Goal: Information Seeking & Learning: Learn about a topic

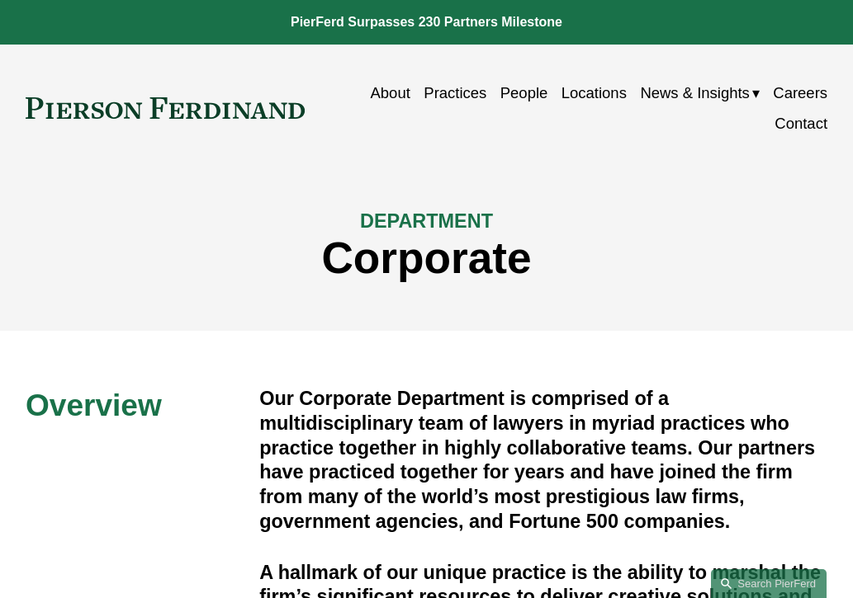
click at [460, 92] on link "Practices" at bounding box center [454, 93] width 63 height 31
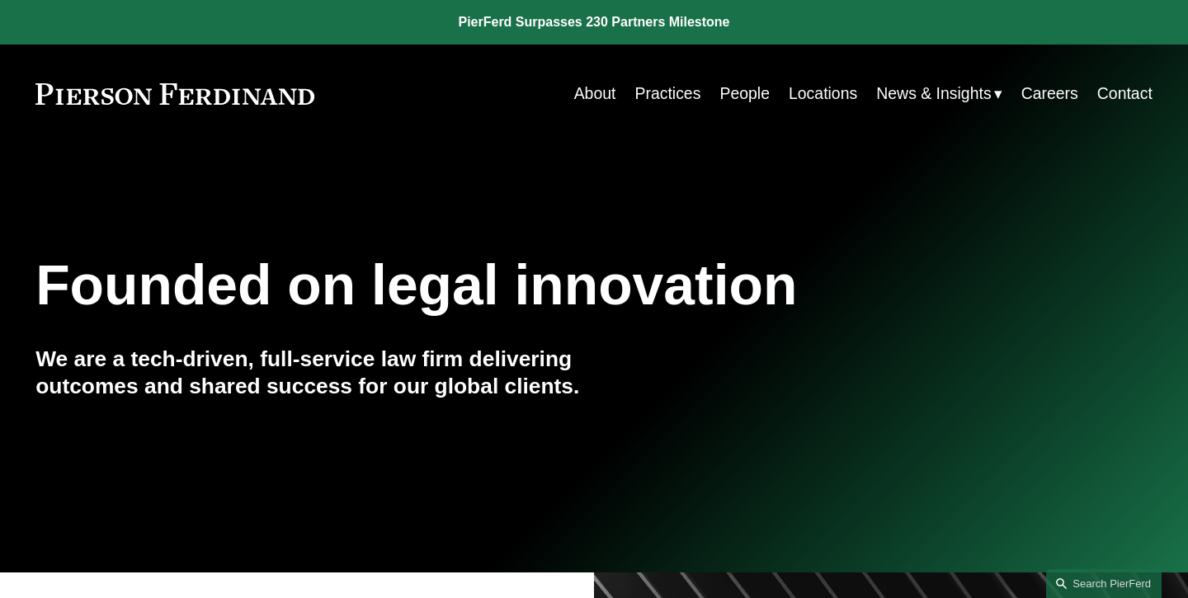
click at [735, 93] on link "People" at bounding box center [745, 94] width 50 height 32
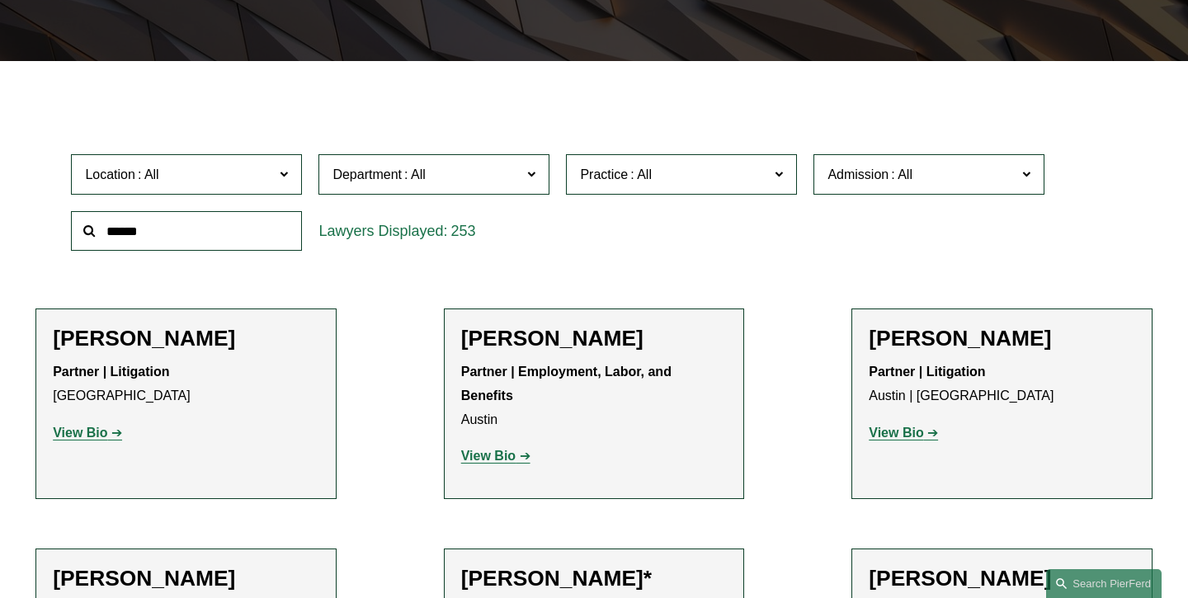
scroll to position [416, 0]
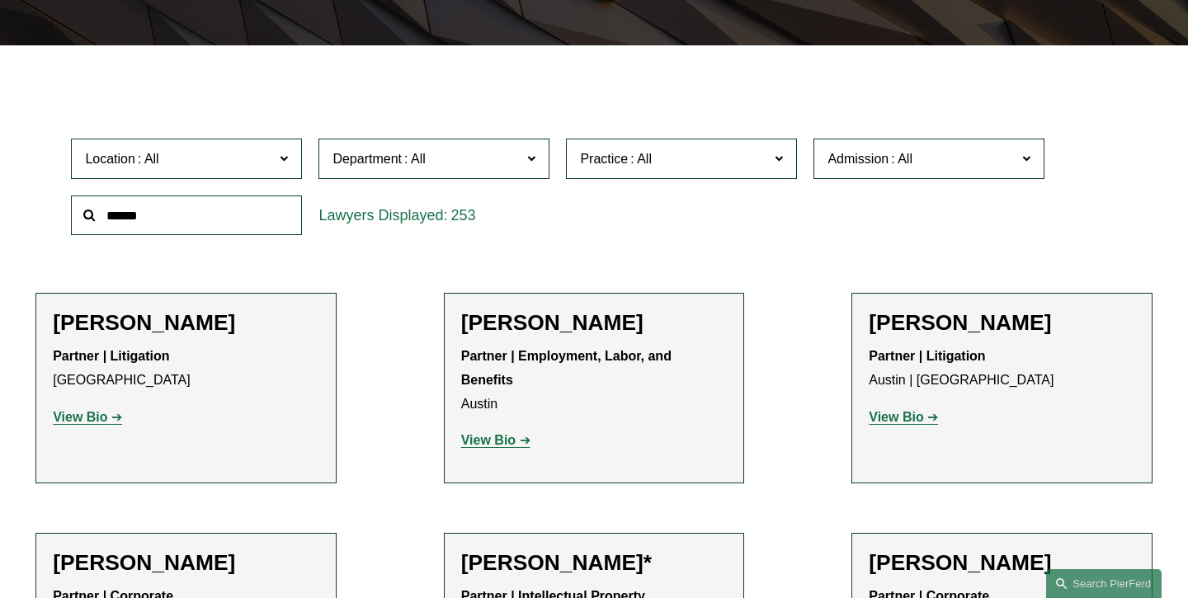
click at [228, 224] on input "text" at bounding box center [186, 216] width 231 height 40
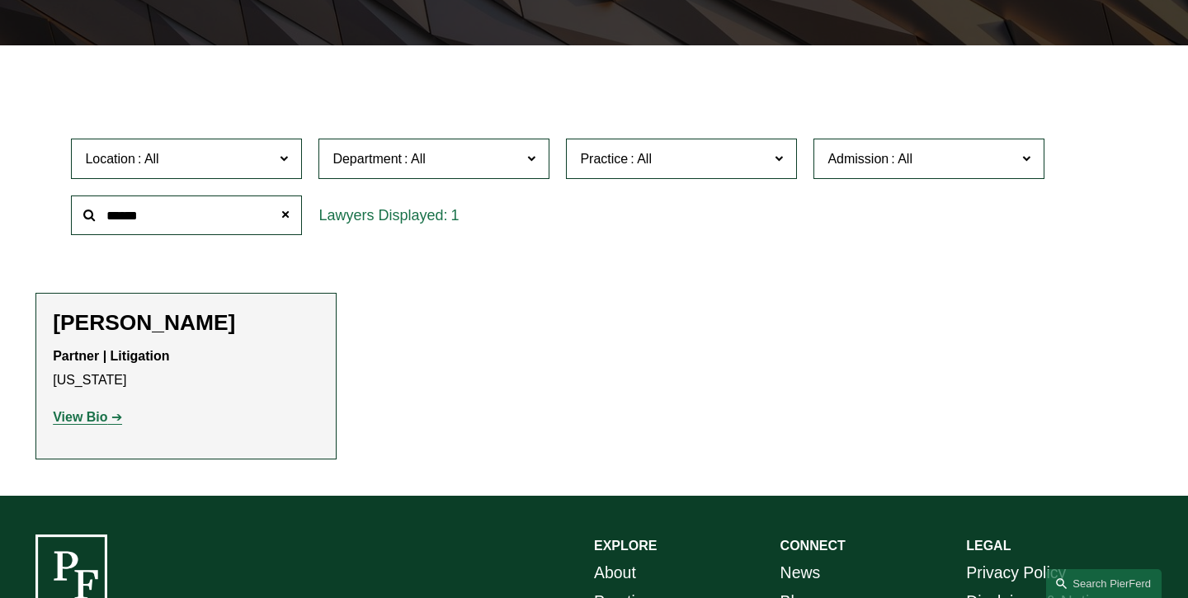
type input "******"
click at [102, 414] on strong "View Bio" at bounding box center [80, 417] width 54 height 14
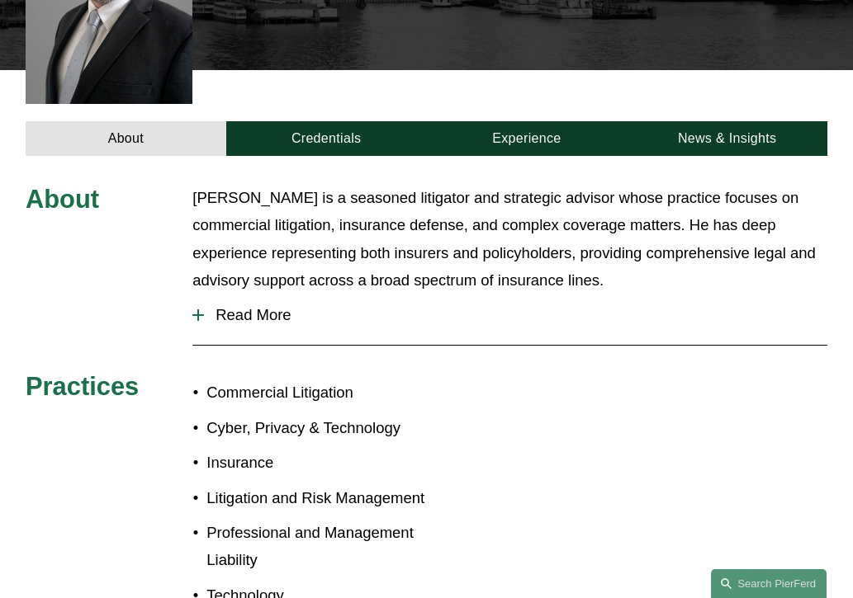
scroll to position [522, 0]
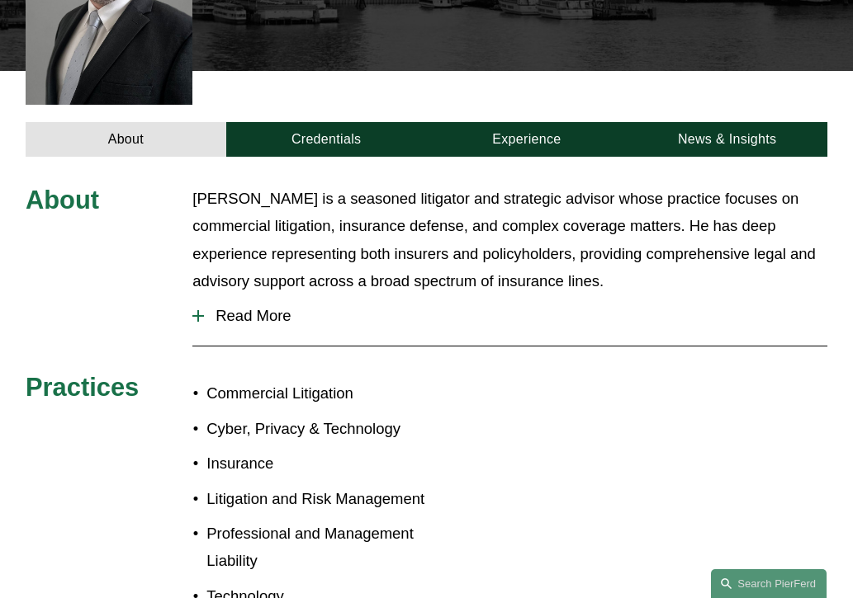
click at [266, 307] on span "Read More" at bounding box center [515, 316] width 623 height 18
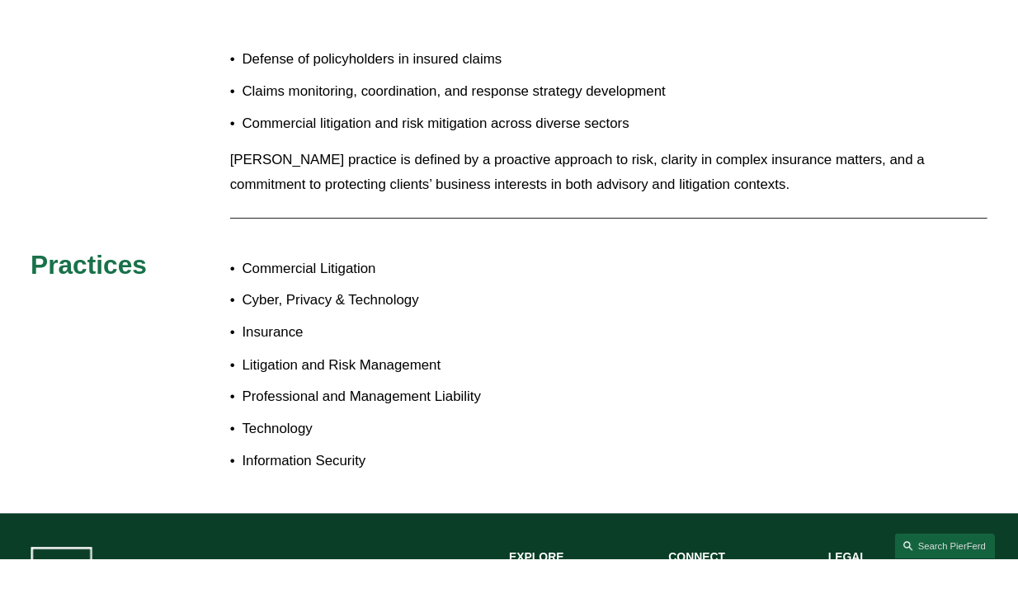
scroll to position [1344, 0]
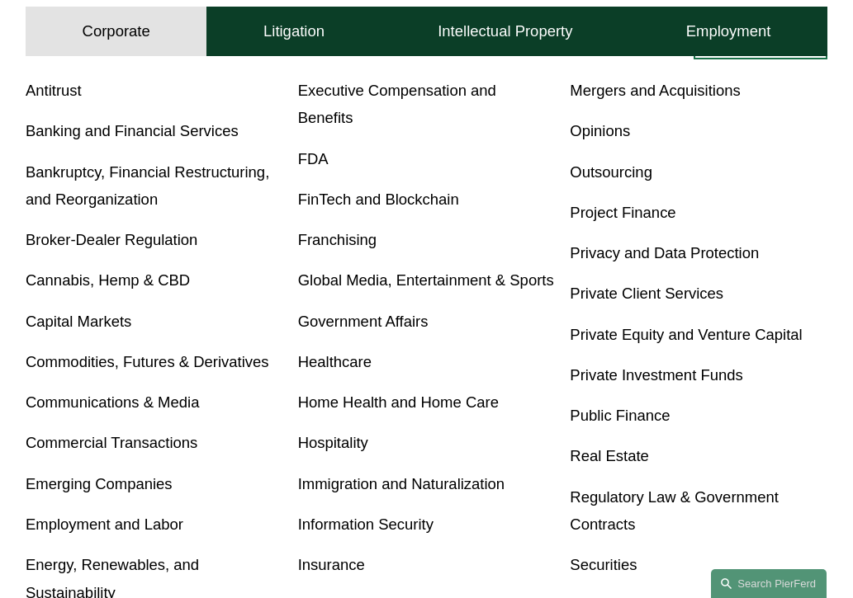
scroll to position [518, 0]
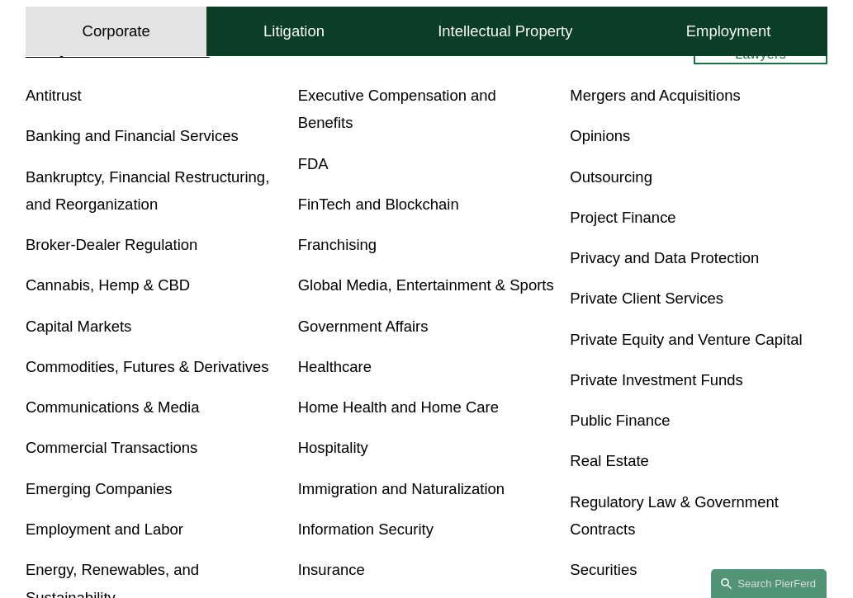
click at [319, 276] on link "Global Media, Entertainment & Sports" at bounding box center [426, 284] width 256 height 17
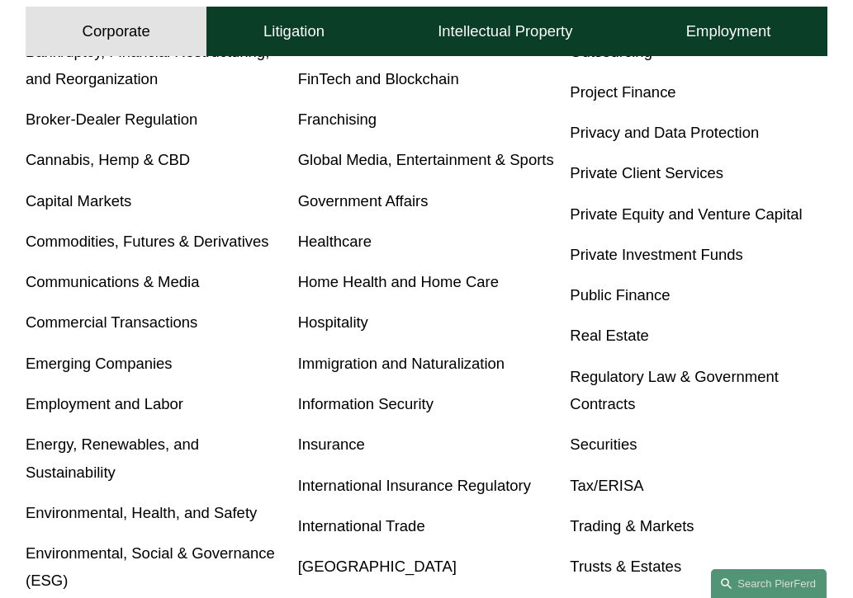
scroll to position [643, 0]
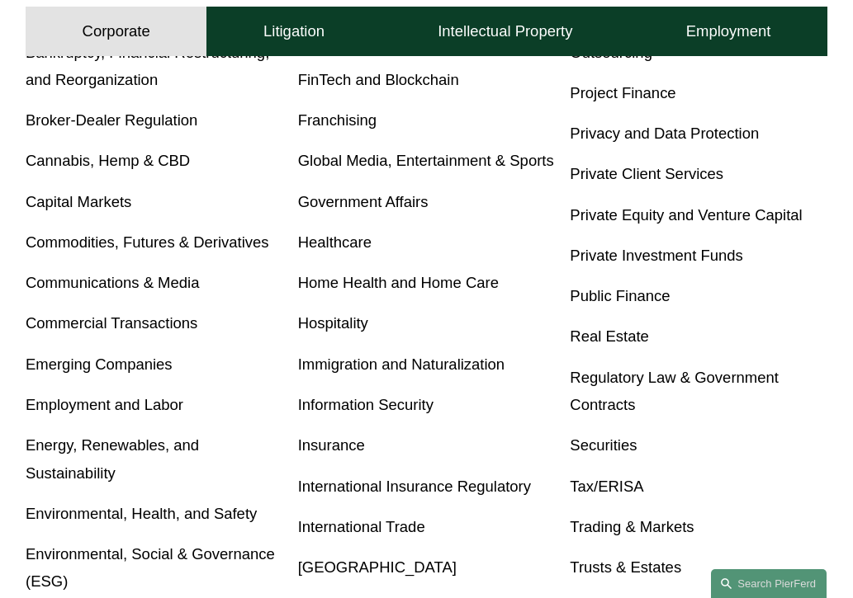
click at [111, 322] on link "Commercial Transactions" at bounding box center [112, 322] width 172 height 17
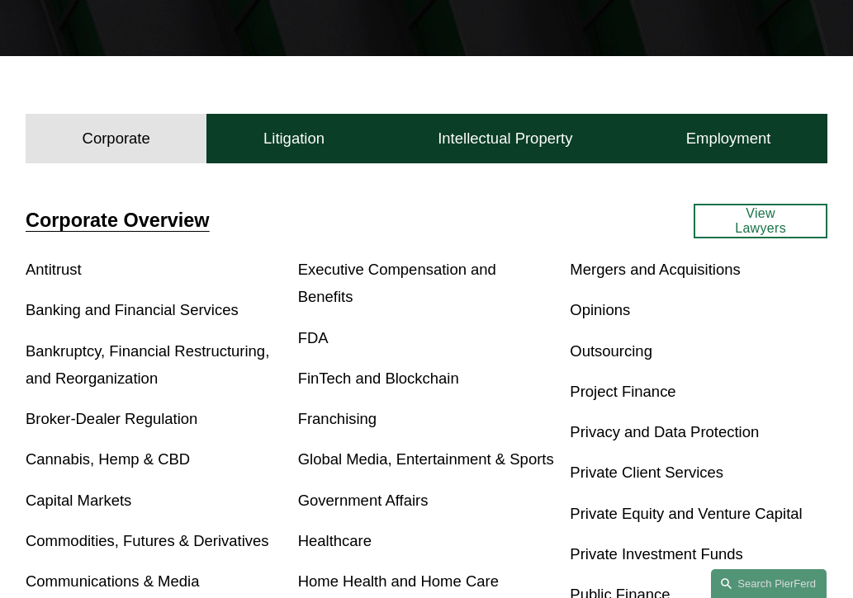
scroll to position [340, 0]
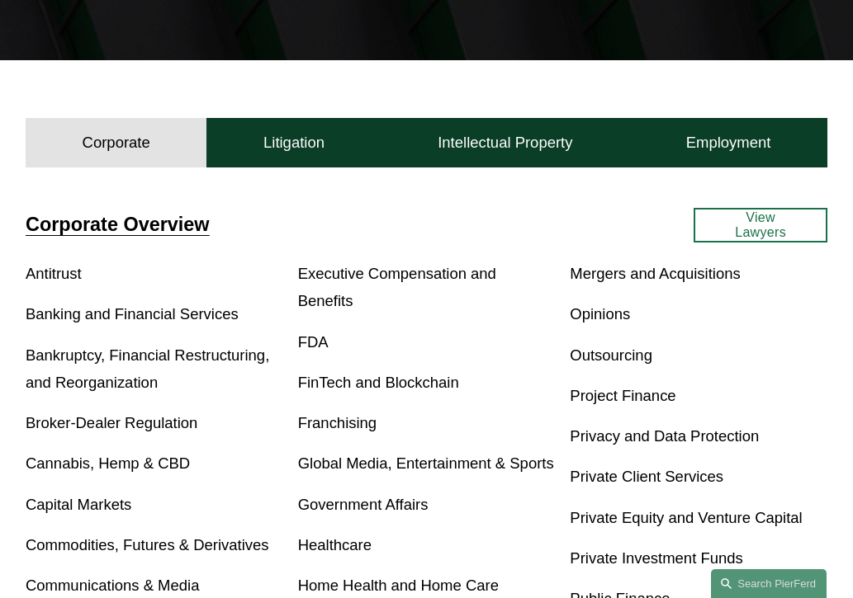
click at [432, 202] on div "Corporate Overview Antitrust Banking and Financial Services Bankruptcy, Financi…" at bounding box center [426, 580] width 853 height 812
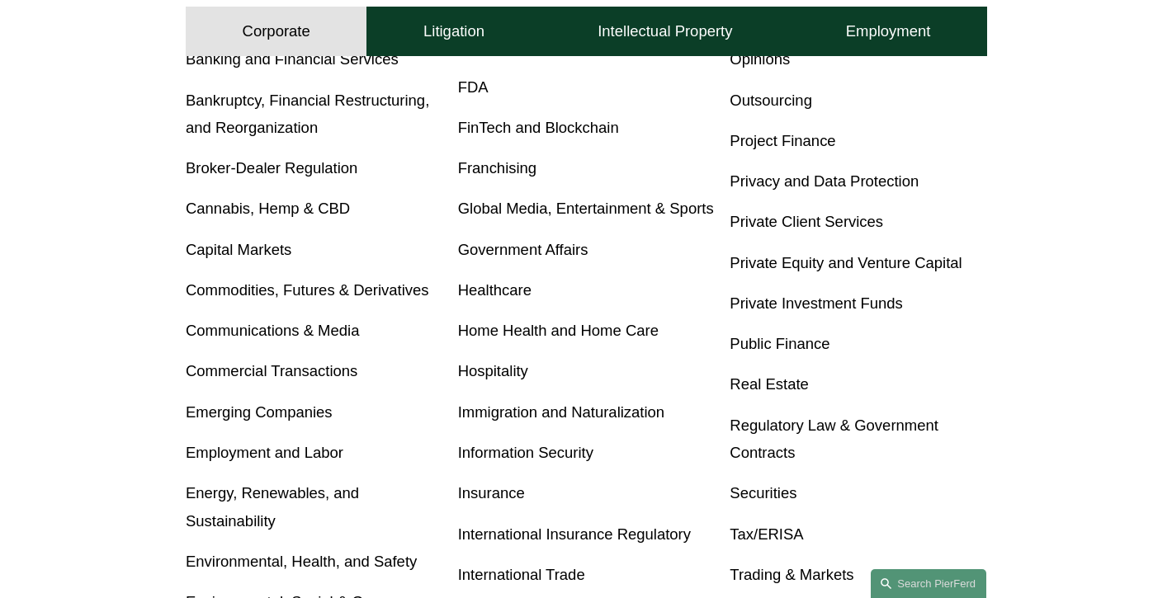
scroll to position [596, 0]
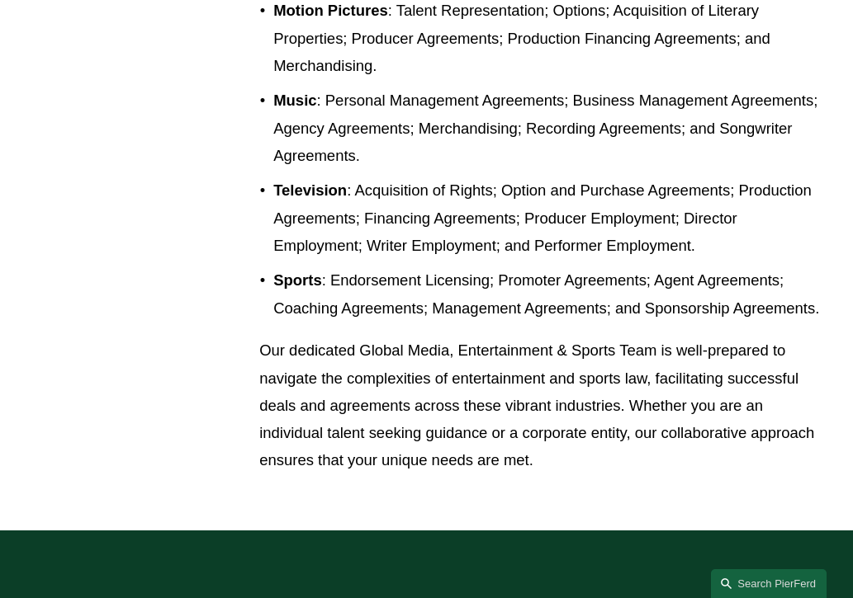
scroll to position [836, 0]
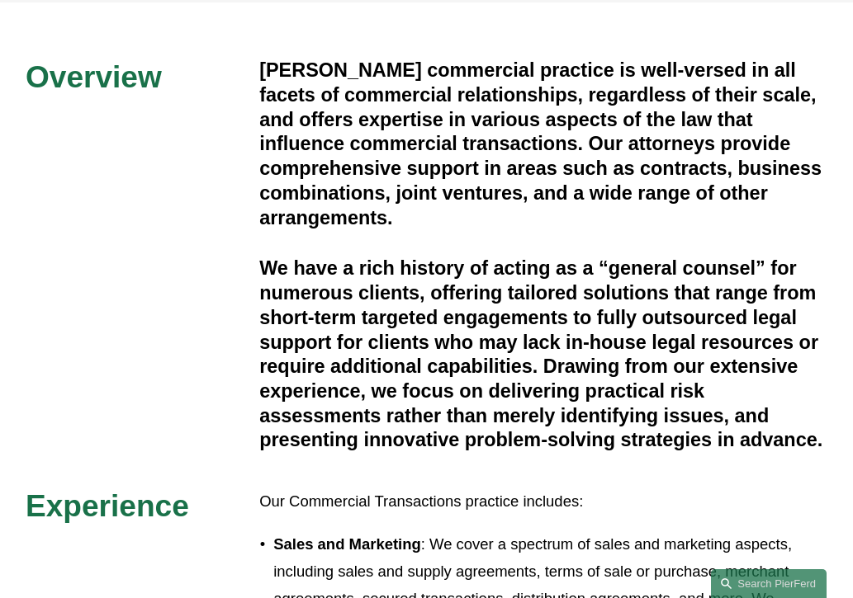
scroll to position [331, 0]
